Goal: Information Seeking & Learning: Get advice/opinions

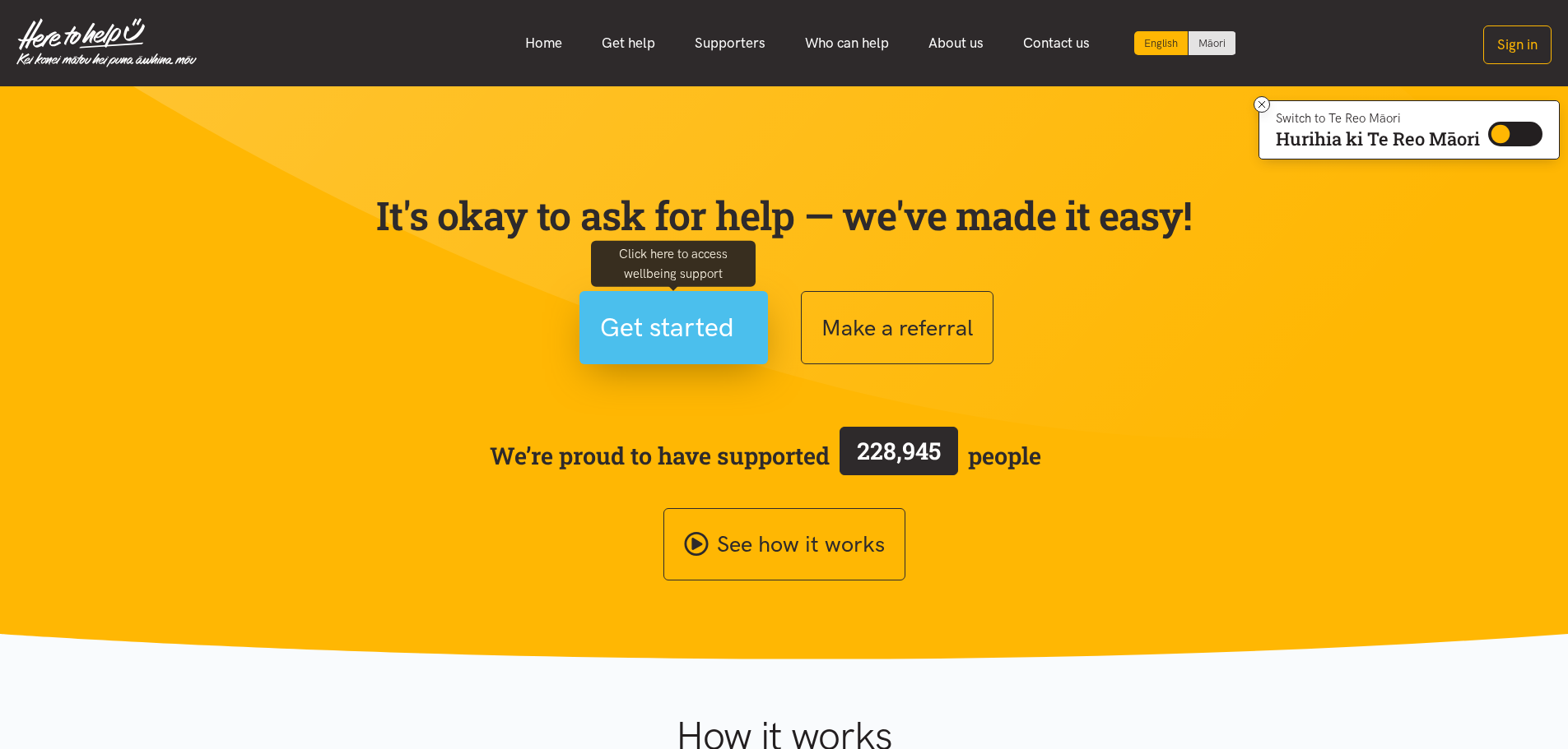
click at [709, 323] on span "Get started" at bounding box center [667, 328] width 134 height 42
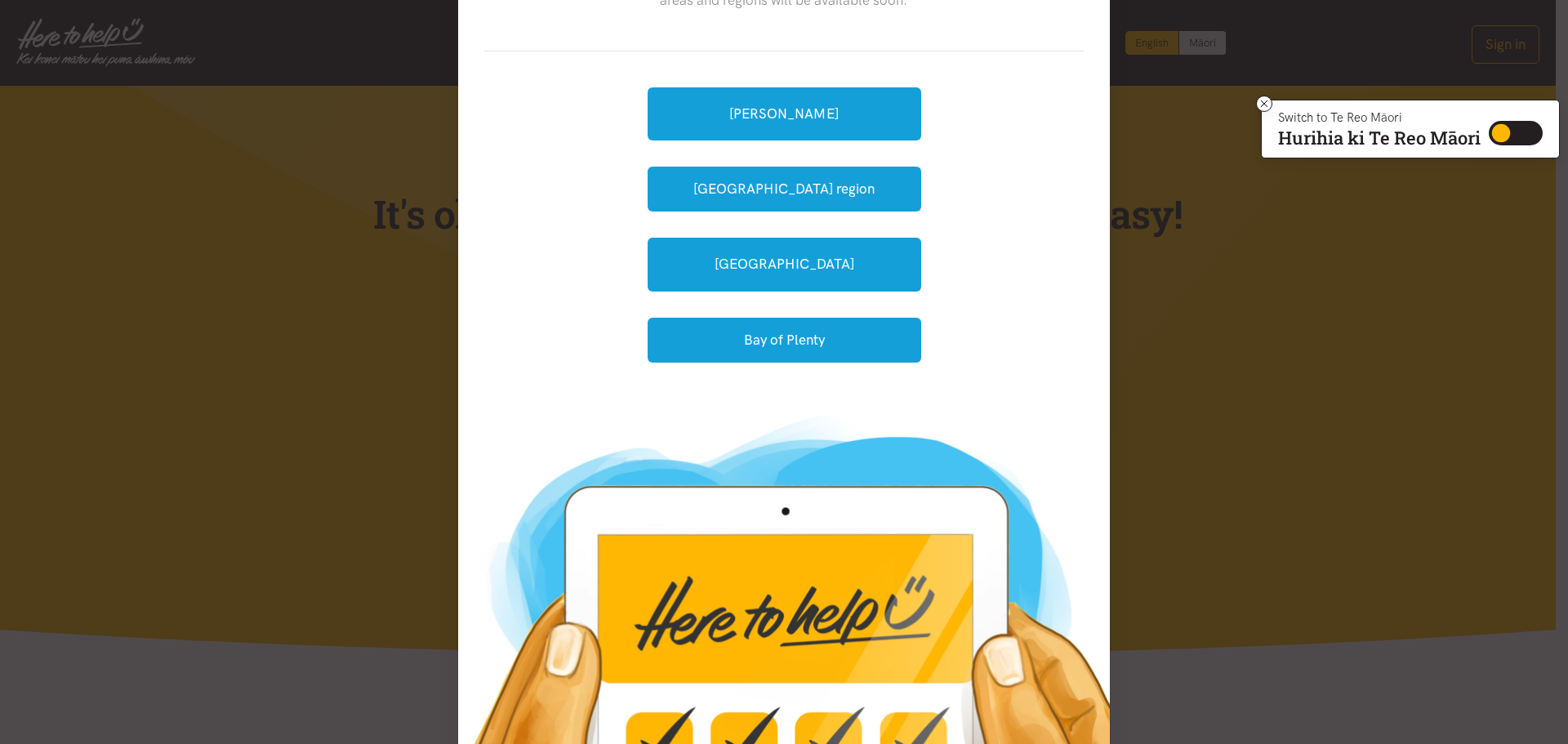
scroll to position [164, 0]
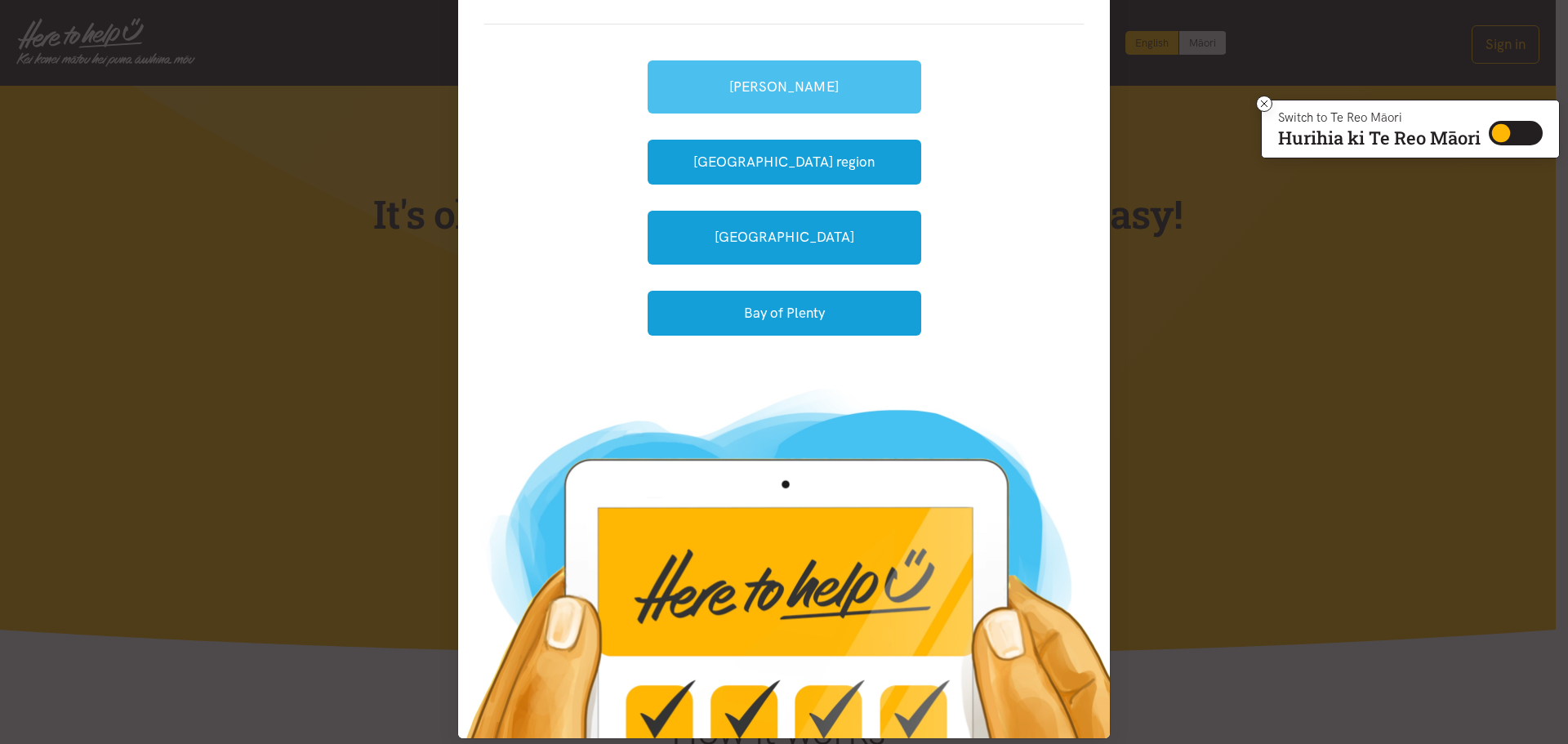
click at [823, 95] on link "[PERSON_NAME]" at bounding box center [784, 88] width 274 height 53
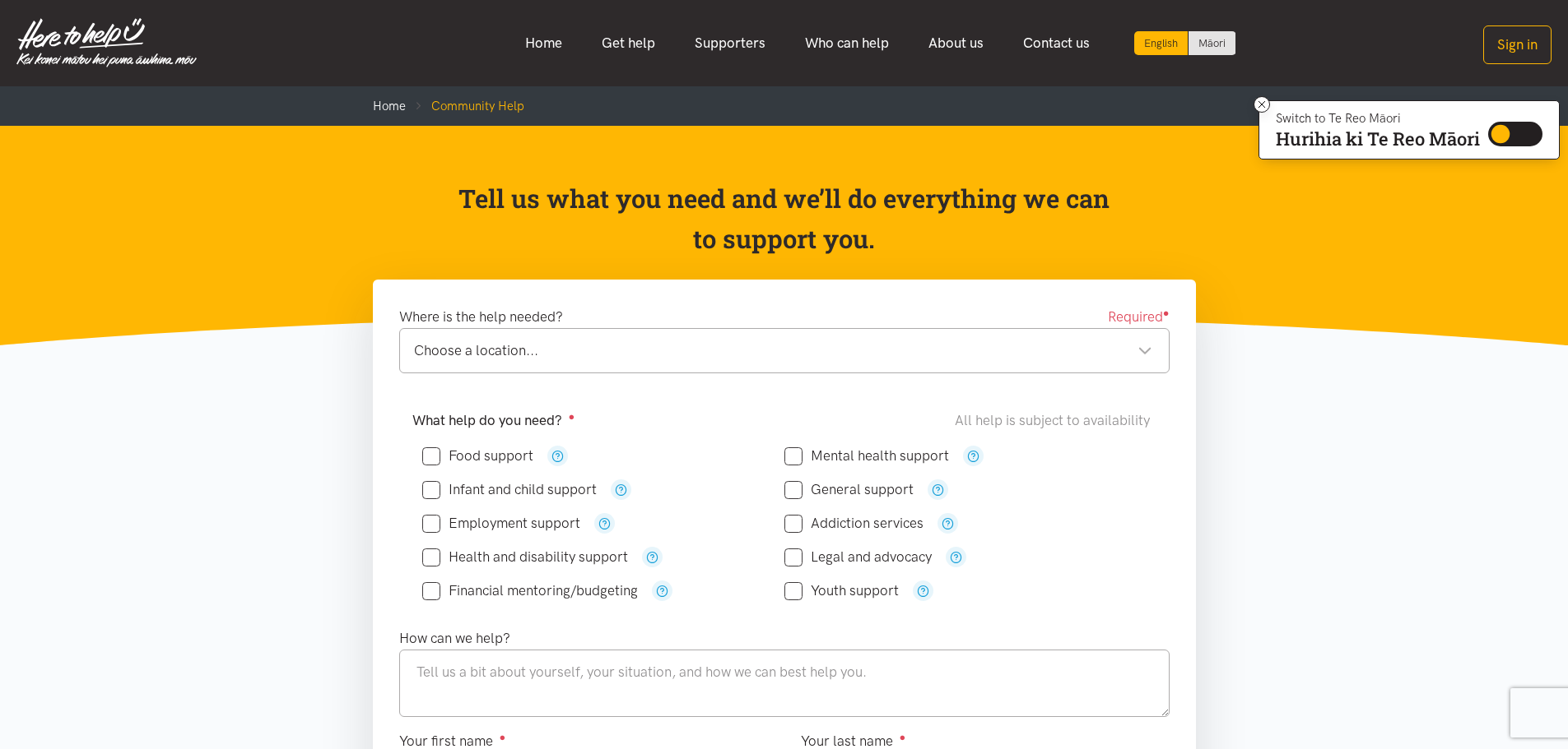
click at [786, 490] on input "General support" at bounding box center [848, 489] width 129 height 14
checkbox input "true"
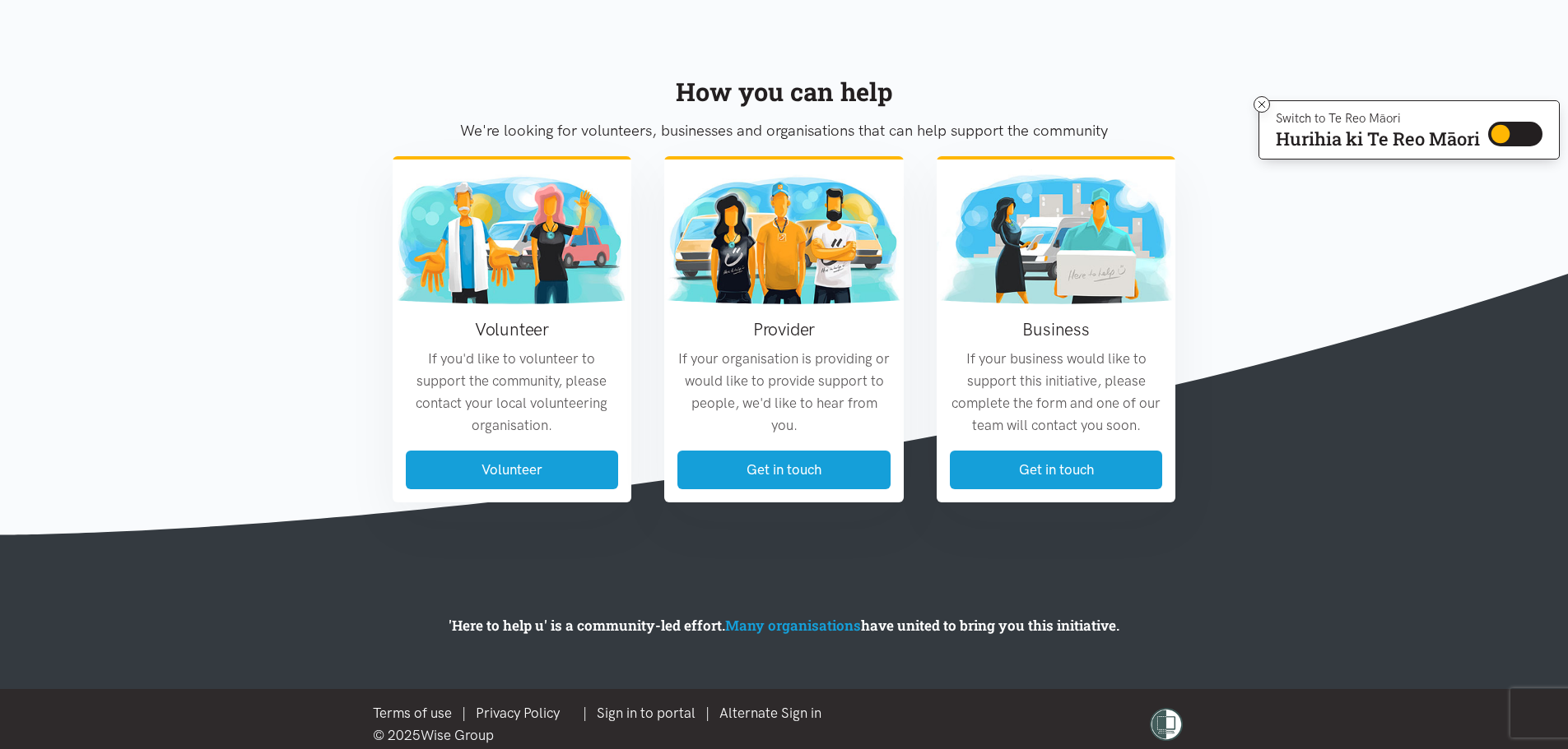
scroll to position [1338, 0]
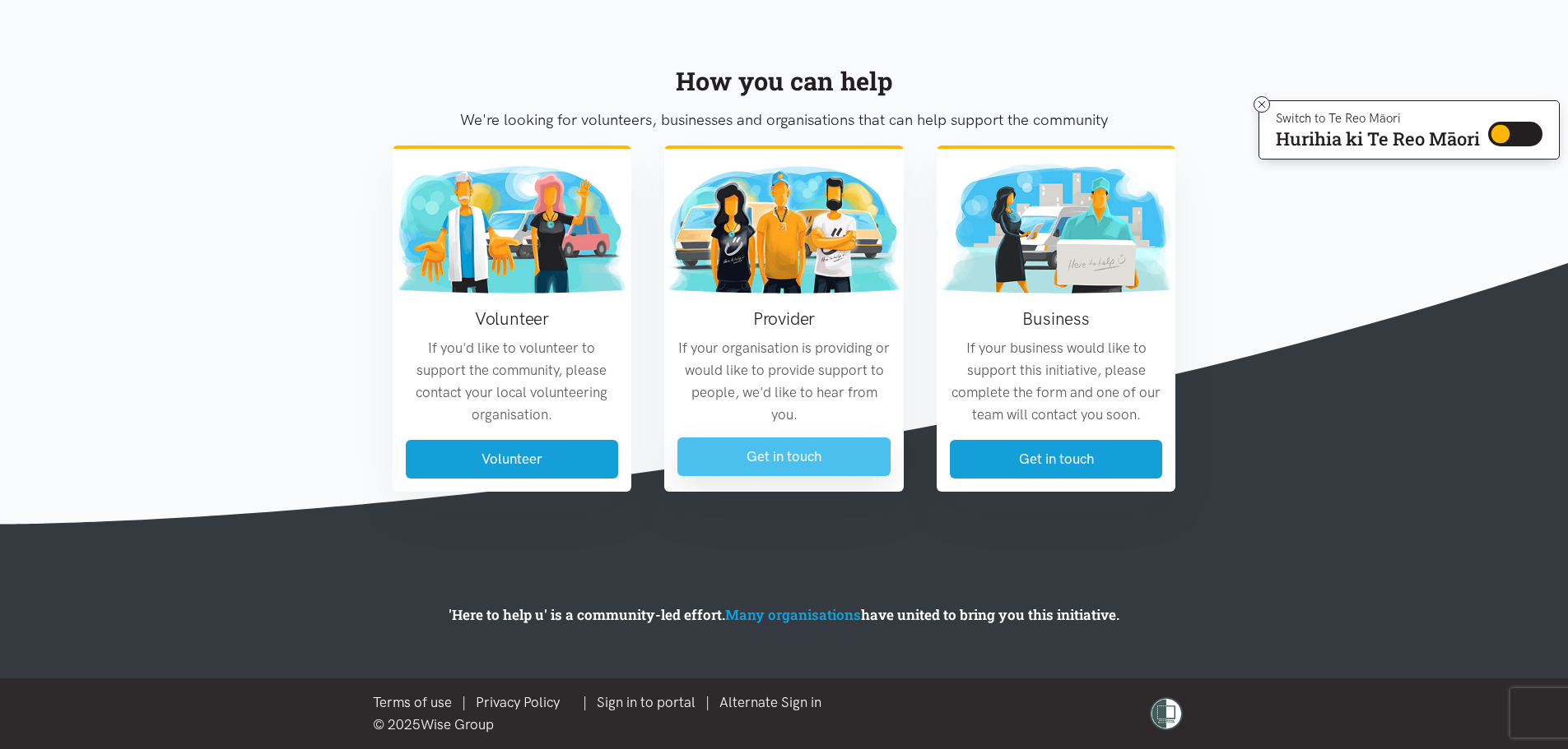
click at [800, 455] on link "Get in touch" at bounding box center [784, 457] width 213 height 38
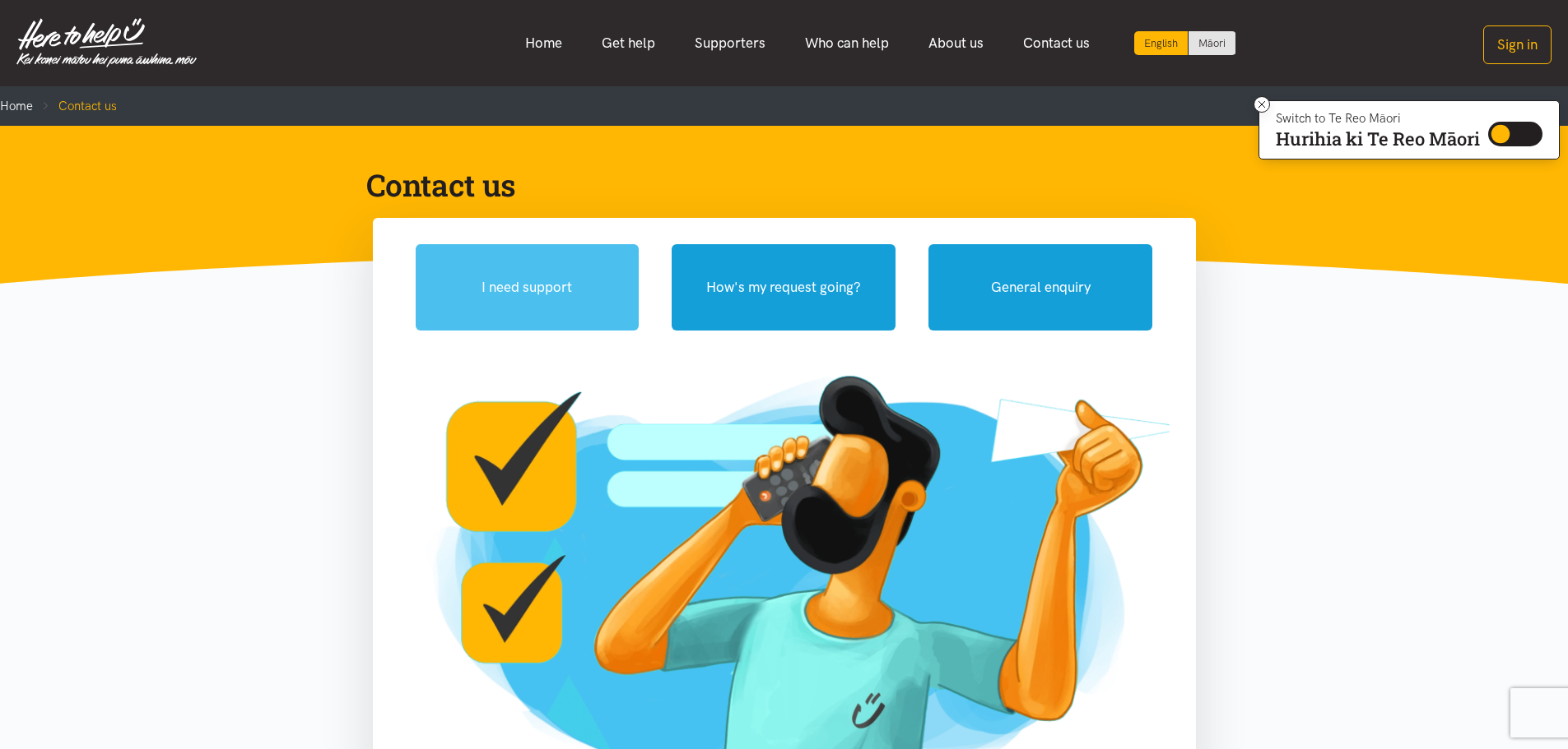
click at [496, 297] on button "I need support" at bounding box center [528, 287] width 224 height 86
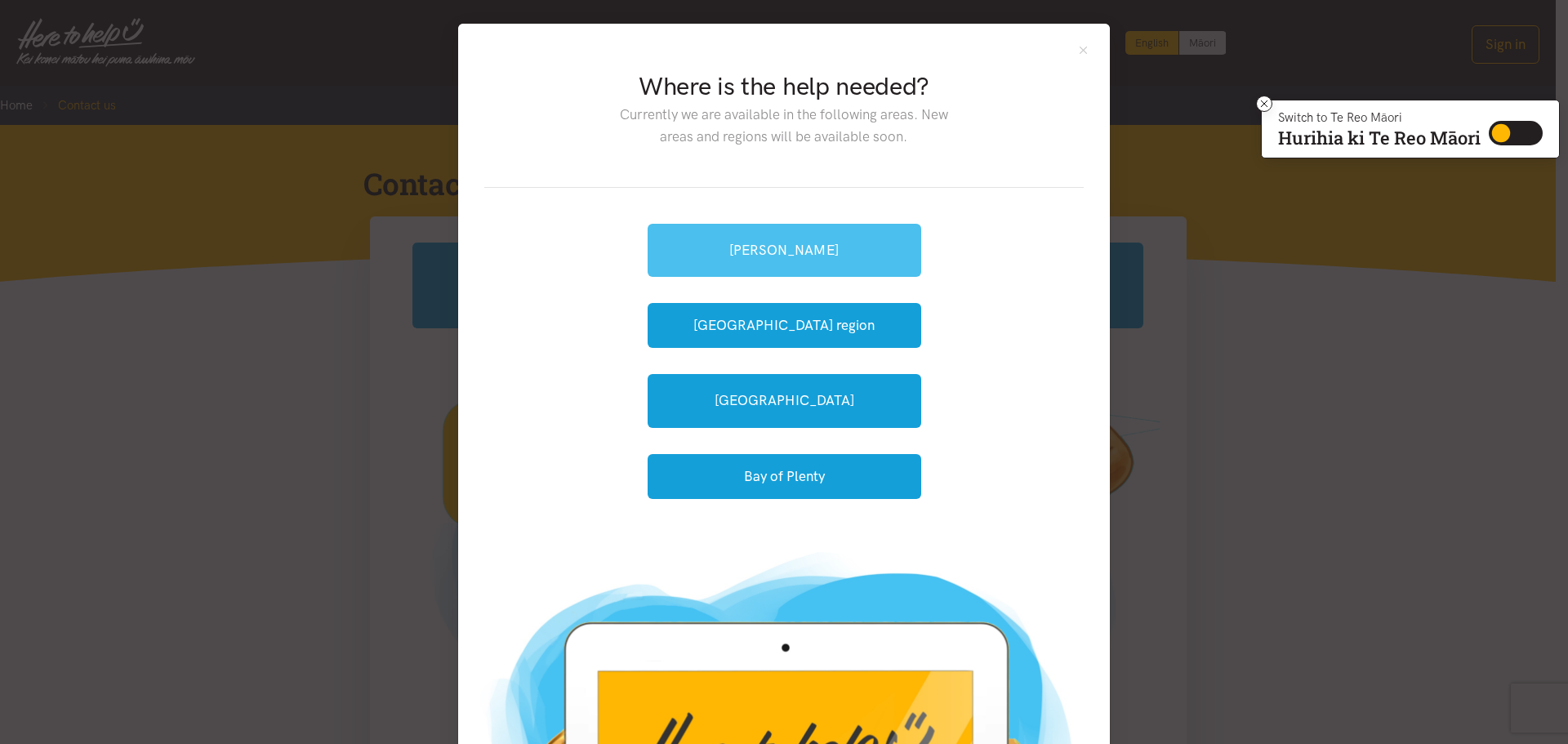
click at [753, 245] on link "[PERSON_NAME]" at bounding box center [784, 250] width 274 height 53
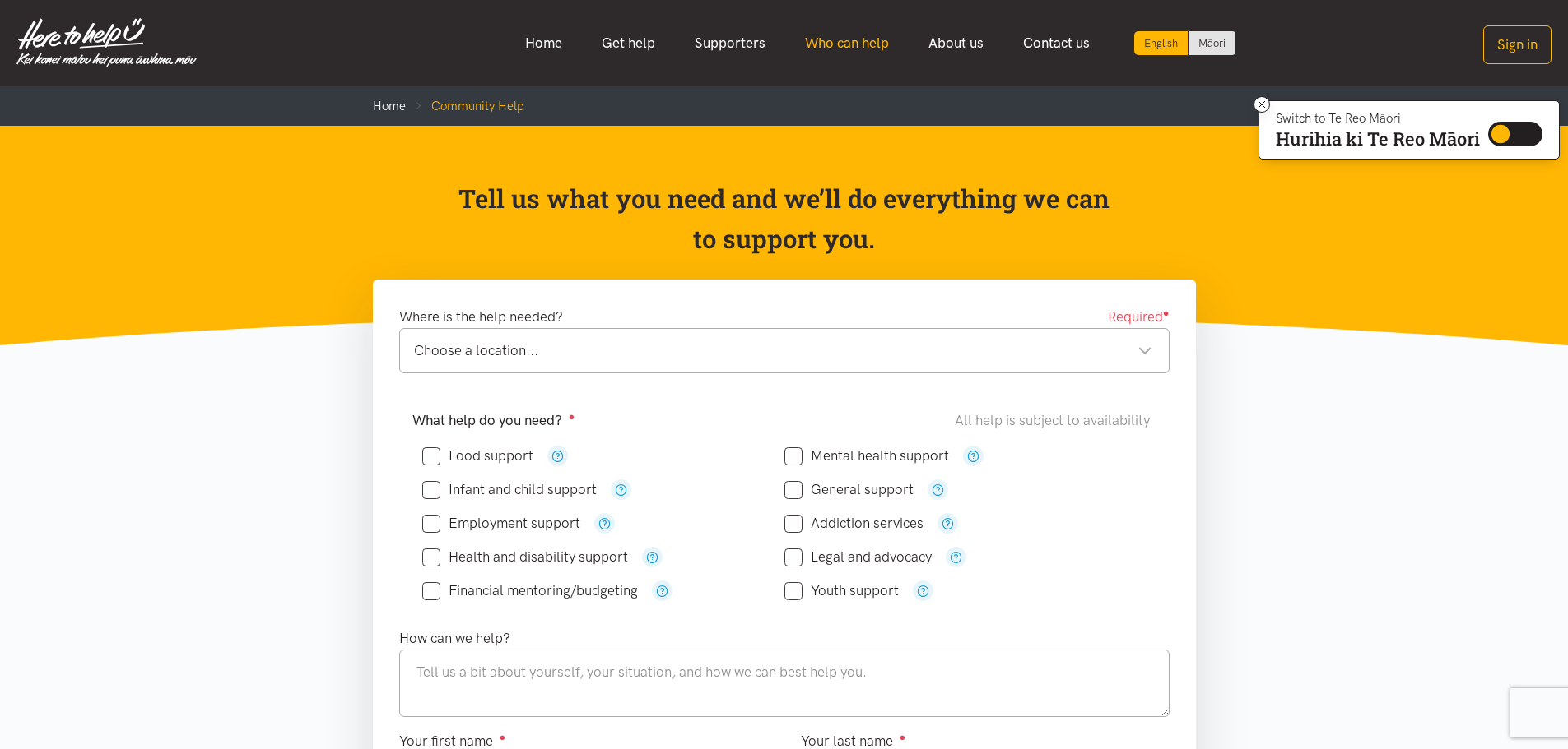
click at [842, 44] on link "Who can help" at bounding box center [846, 43] width 124 height 35
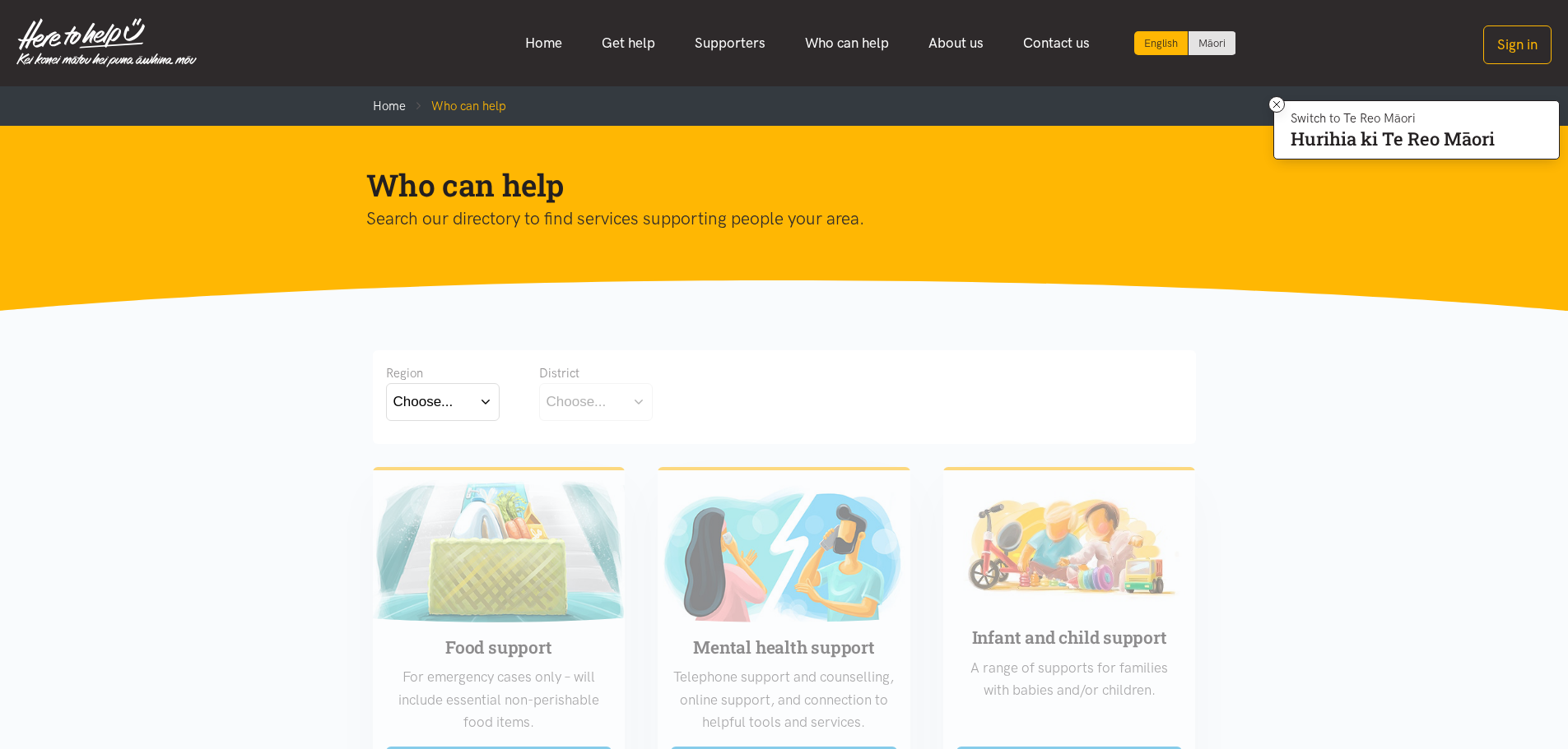
click at [481, 404] on button "Choose..." at bounding box center [443, 401] width 114 height 37
click at [445, 476] on label "[GEOGRAPHIC_DATA]" at bounding box center [442, 473] width 99 height 20
click at [0, 0] on input "[GEOGRAPHIC_DATA]" at bounding box center [0, 0] width 0 height 0
click at [686, 401] on button "Choose..." at bounding box center [621, 401] width 165 height 37
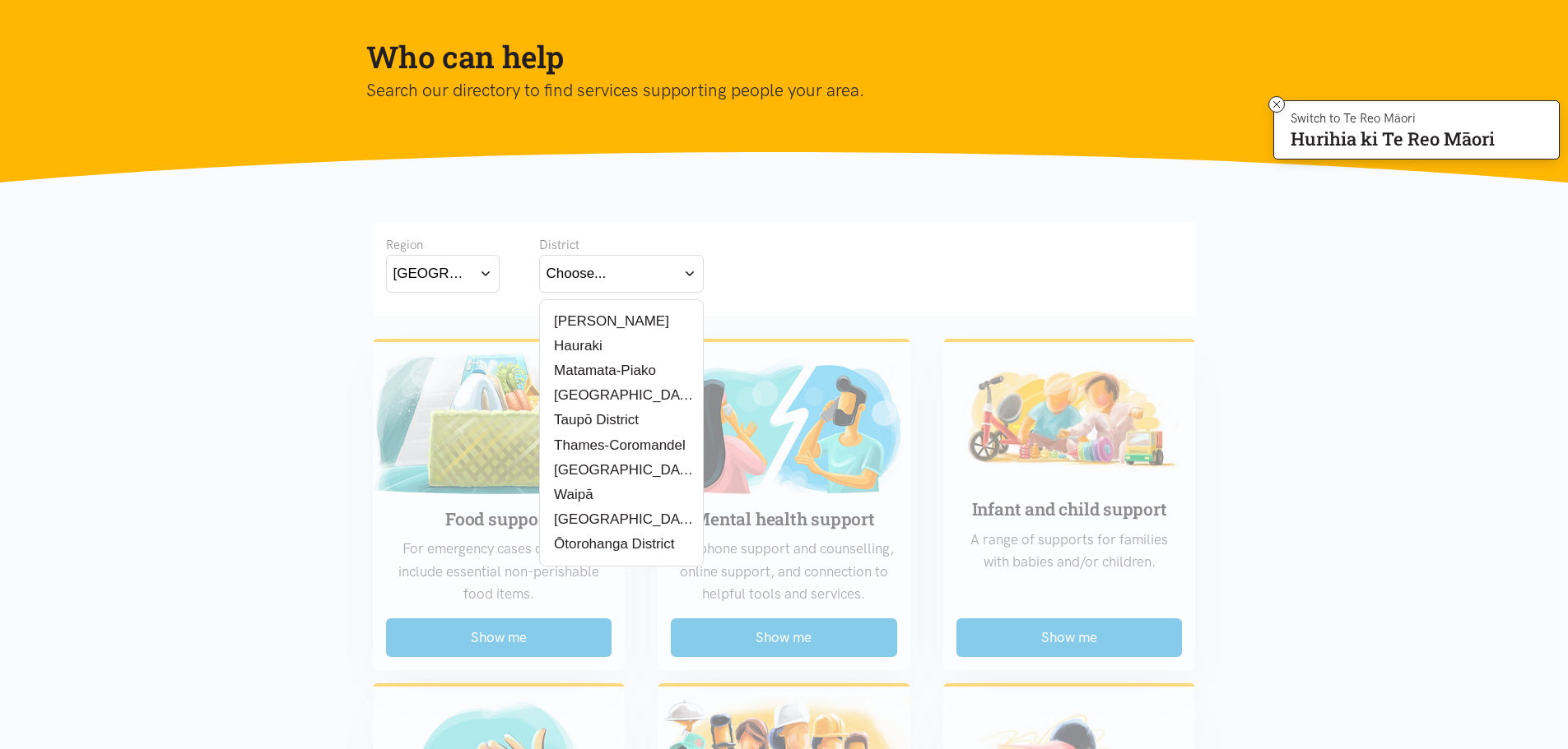
scroll to position [165, 0]
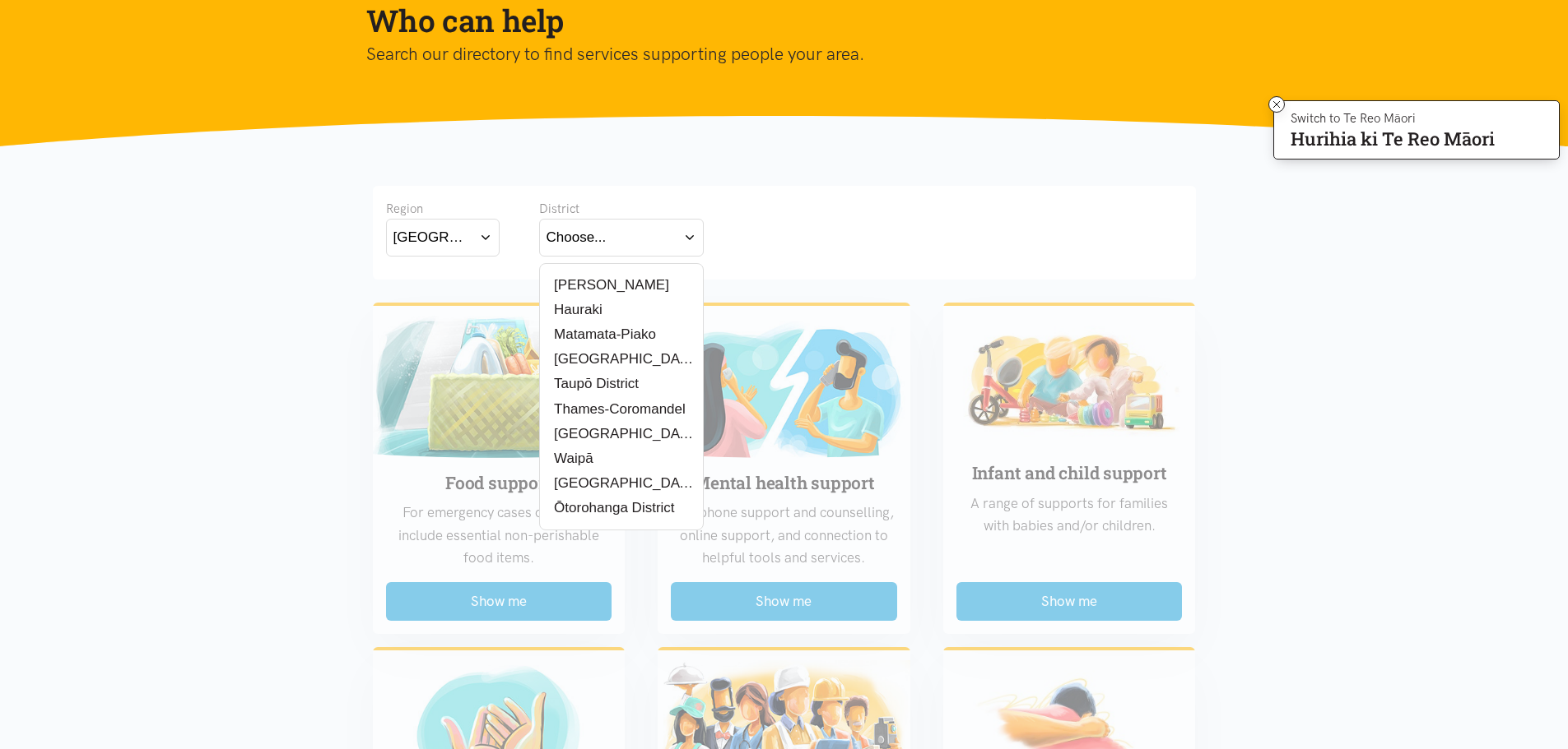
click at [582, 457] on label "Waipā" at bounding box center [571, 458] width 50 height 20
click at [0, 0] on input "Waipā" at bounding box center [0, 0] width 0 height 0
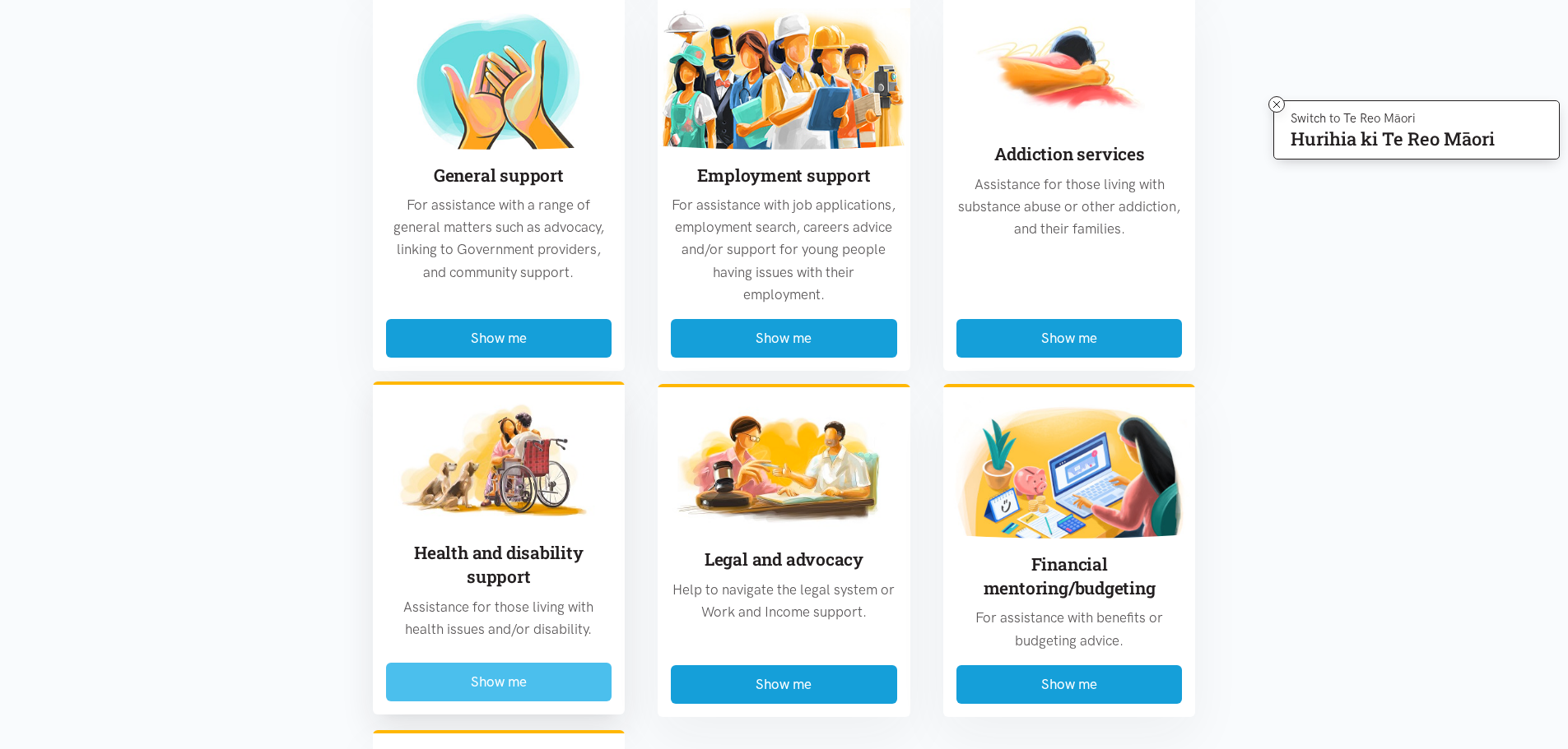
scroll to position [987, 0]
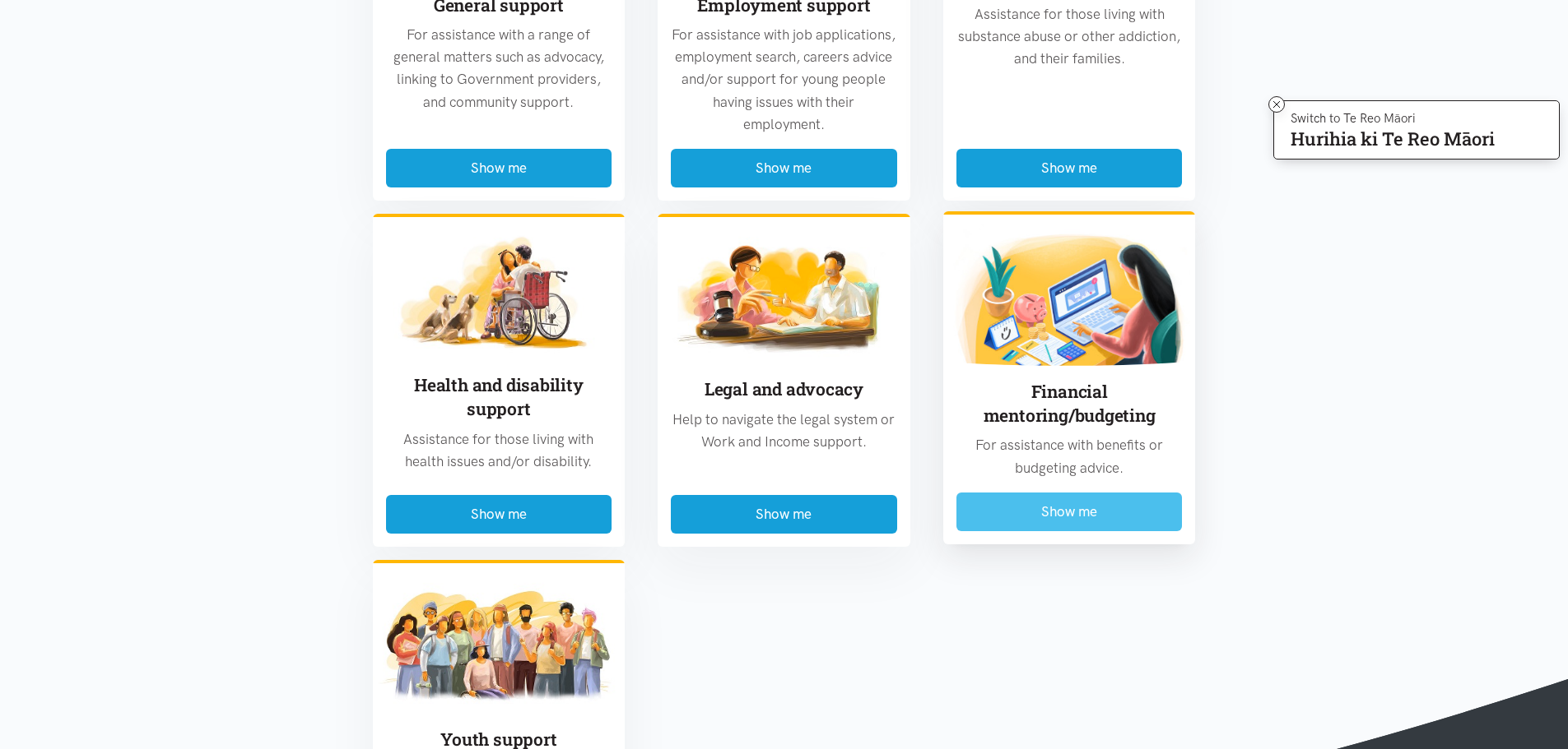
click at [1061, 511] on button "Show me" at bounding box center [1070, 511] width 226 height 38
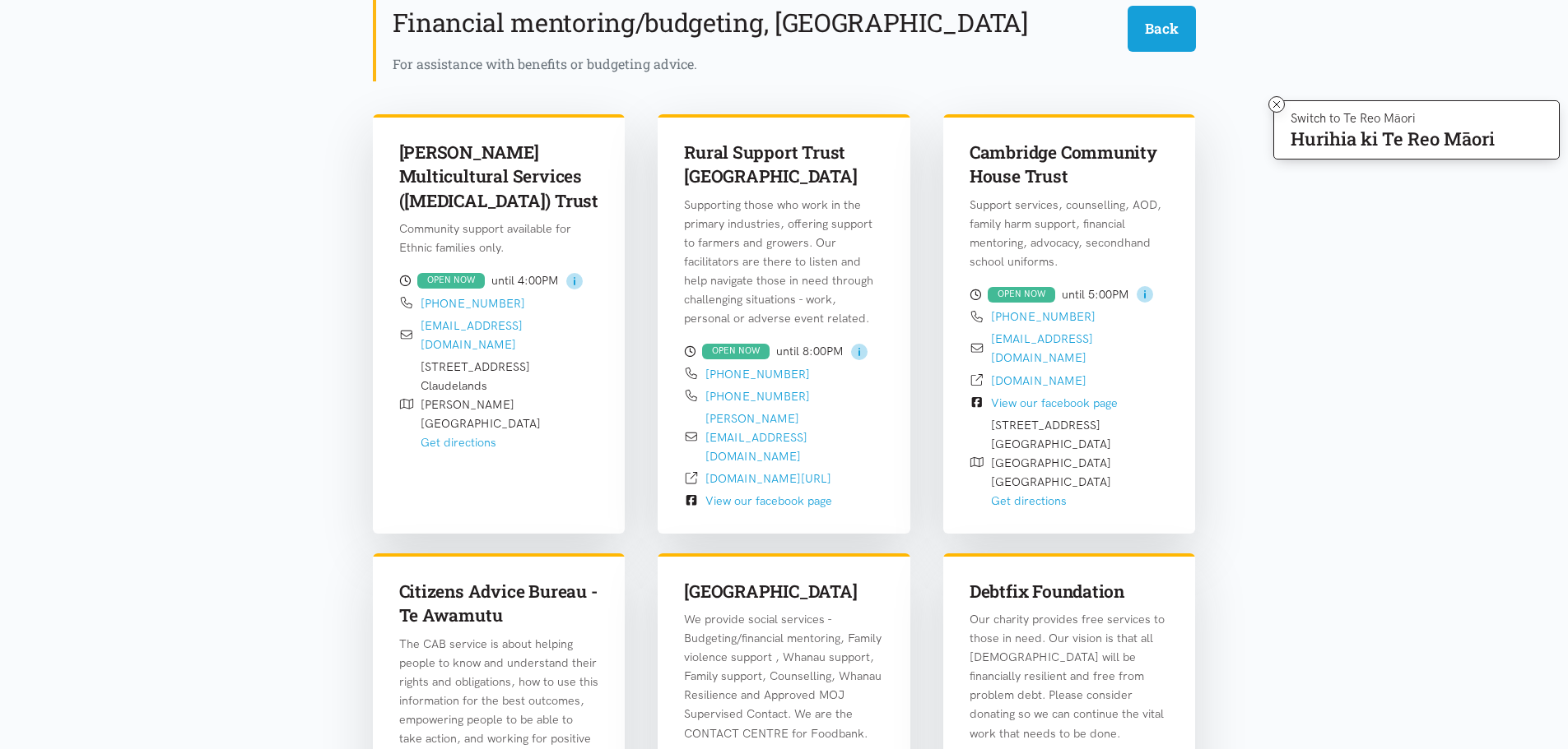
scroll to position [484, 0]
